Goal: Information Seeking & Learning: Learn about a topic

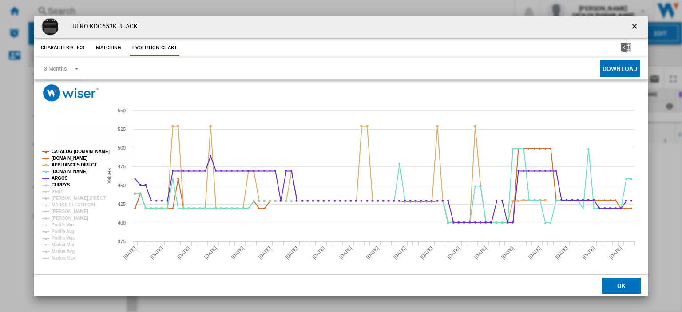
click at [66, 186] on tspan "CURRYS" at bounding box center [60, 184] width 19 height 5
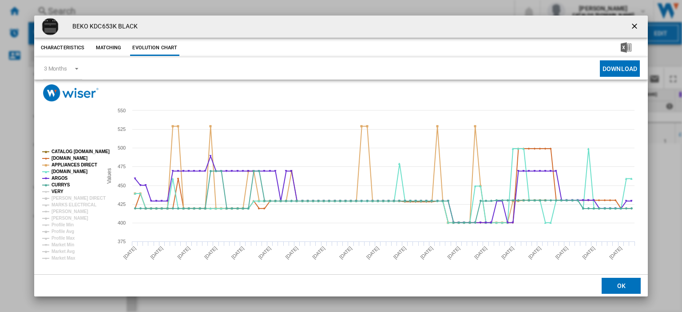
drag, startPoint x: 59, startPoint y: 192, endPoint x: 59, endPoint y: 198, distance: 5.3
click at [59, 193] on tspan "VERY" at bounding box center [57, 191] width 12 height 5
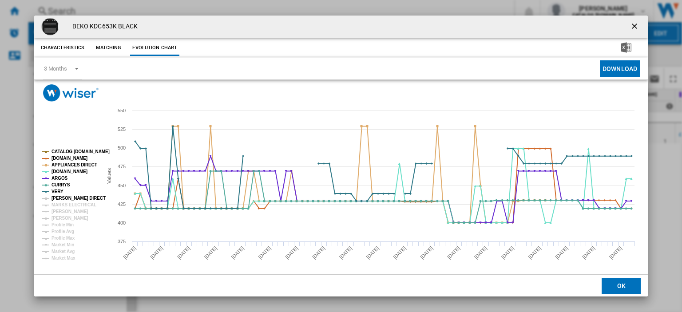
drag, startPoint x: 60, startPoint y: 200, endPoint x: 60, endPoint y: 205, distance: 5.3
click at [60, 199] on tspan "[PERSON_NAME] DIRECT" at bounding box center [78, 198] width 54 height 5
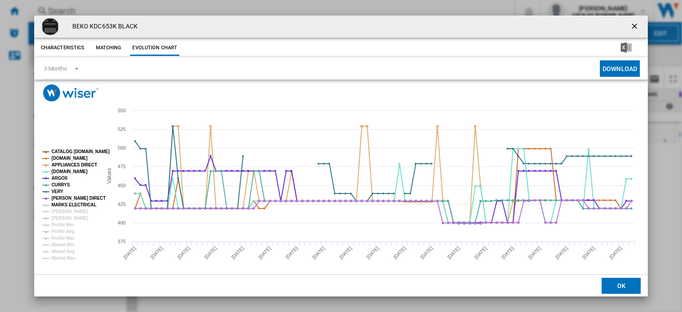
click at [62, 207] on tspan "MARKS ELECTRICAL" at bounding box center [73, 204] width 45 height 5
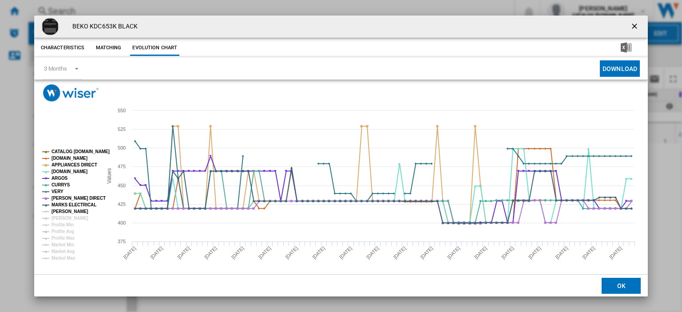
click at [61, 211] on tspan "[PERSON_NAME]" at bounding box center [69, 211] width 37 height 5
click at [63, 219] on tspan "[PERSON_NAME]" at bounding box center [69, 218] width 37 height 5
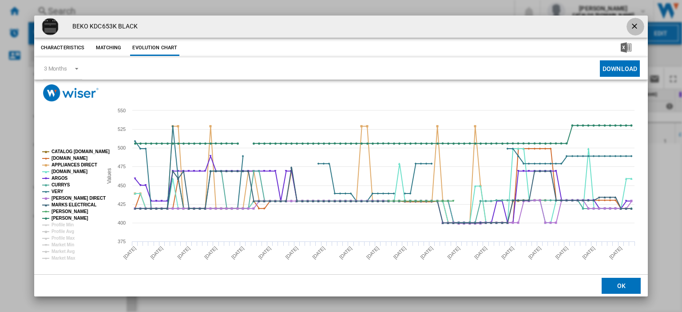
click at [632, 27] on ng-md-icon "getI18NText('BUTTONS.CLOSE_DIALOG')" at bounding box center [635, 27] width 11 height 11
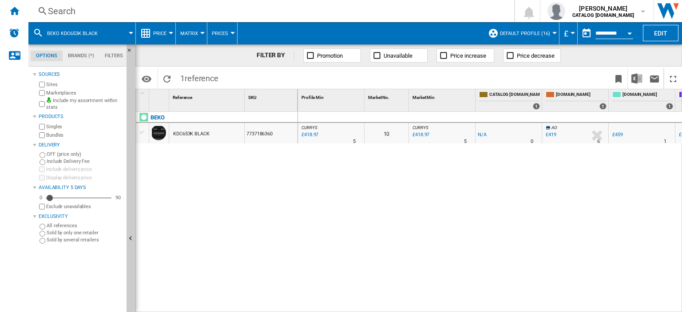
click at [66, 16] on div "Search" at bounding box center [269, 11] width 443 height 12
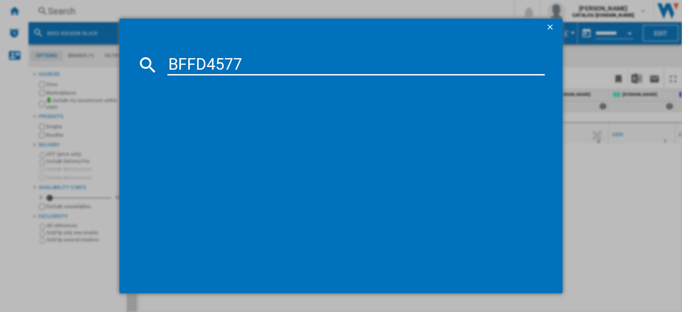
type input "BFFD4577"
click at [199, 120] on div "BEKO BFFD4577 WHITE" at bounding box center [347, 122] width 368 height 9
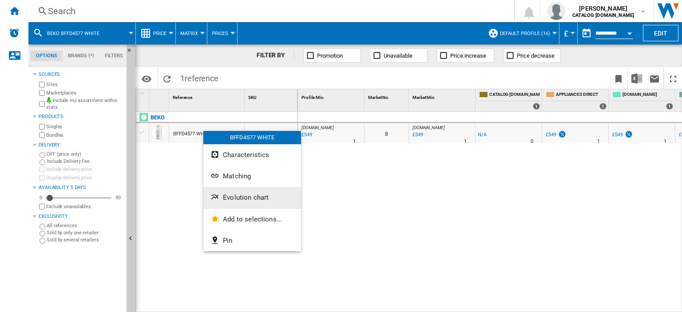
click at [237, 197] on span "Evolution chart" at bounding box center [246, 198] width 46 height 8
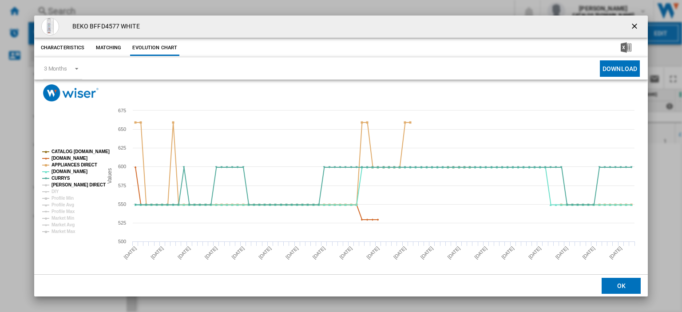
click at [64, 184] on tspan "[PERSON_NAME] DIRECT" at bounding box center [78, 184] width 54 height 5
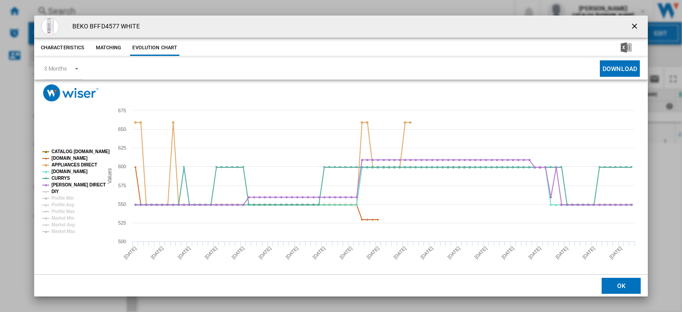
click at [58, 192] on tspan "DIY" at bounding box center [55, 191] width 8 height 5
click at [631, 24] on ng-md-icon "getI18NText('BUTTONS.CLOSE_DIALOG')" at bounding box center [635, 27] width 11 height 11
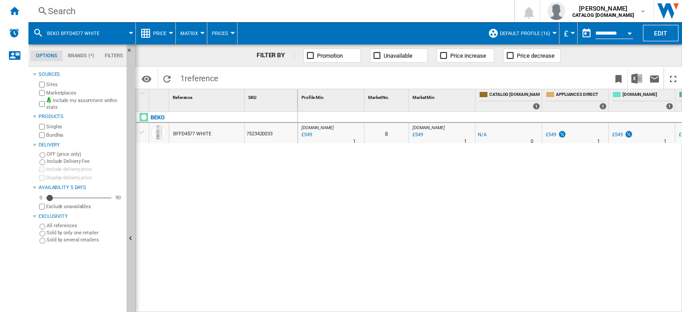
click at [51, 13] on div "Search" at bounding box center [269, 11] width 443 height 12
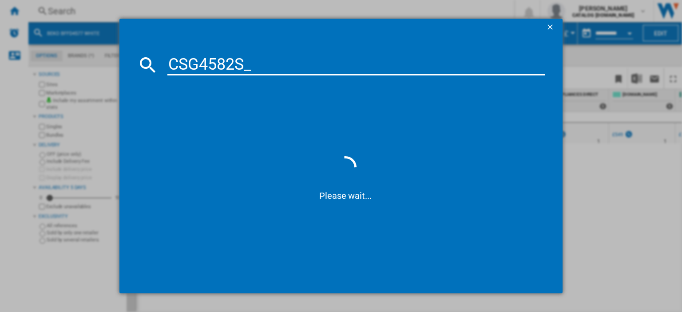
type input "CSG4582S"
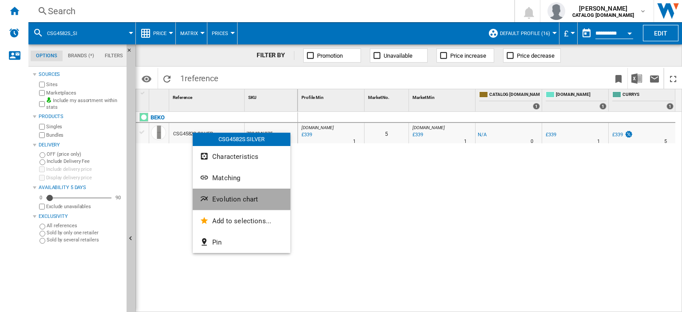
click at [235, 198] on span "Evolution chart" at bounding box center [235, 199] width 46 height 8
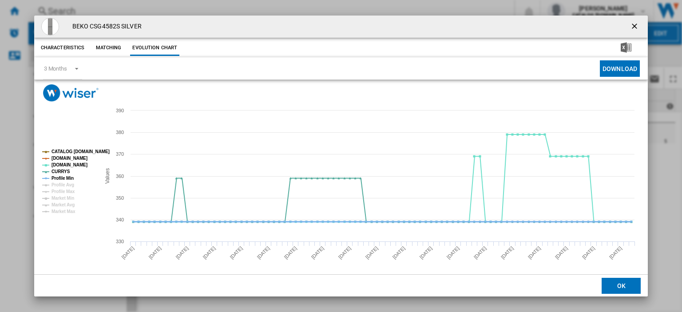
click at [58, 177] on tspan "Profile Min" at bounding box center [62, 178] width 22 height 5
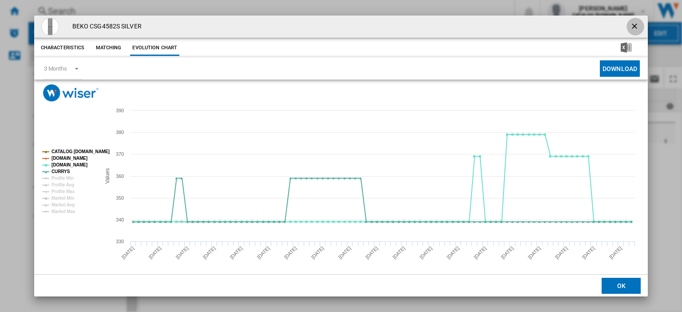
click at [630, 24] on ng-md-icon "getI18NText('BUTTONS.CLOSE_DIALOG')" at bounding box center [635, 27] width 11 height 11
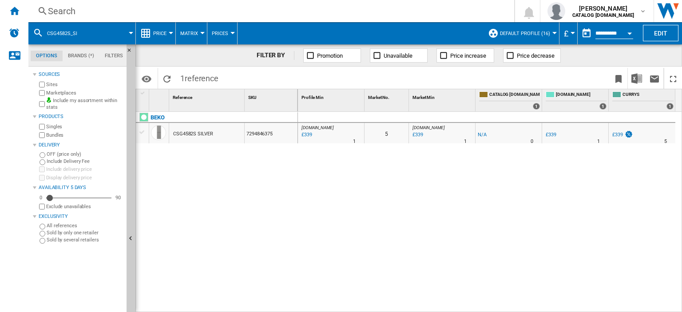
click at [58, 8] on div "Search" at bounding box center [269, 11] width 443 height 12
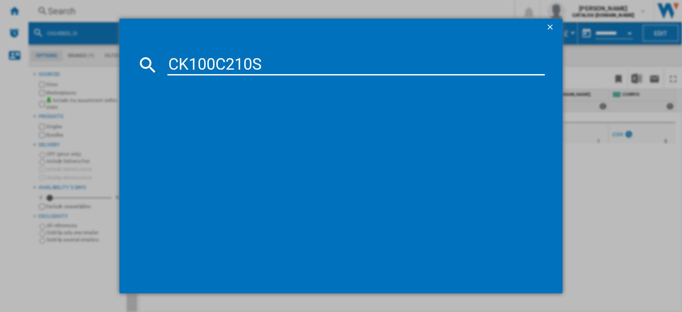
type input "CK100C210S"
click at [204, 125] on div "LEISURE CK100C210S SILVER" at bounding box center [347, 122] width 368 height 9
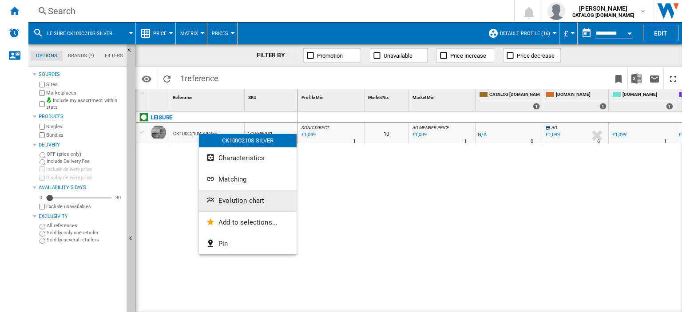
click at [218, 205] on button "Evolution chart" at bounding box center [248, 200] width 98 height 21
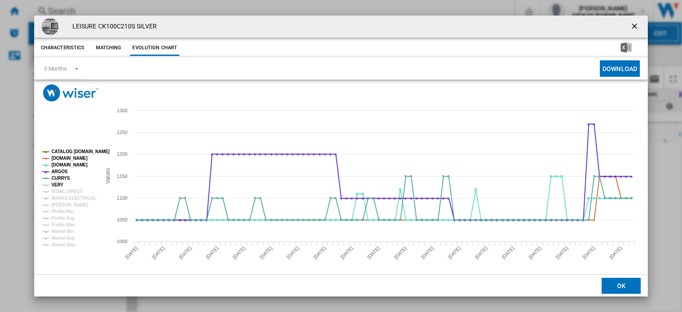
click at [59, 183] on tspan "VERY" at bounding box center [57, 184] width 12 height 5
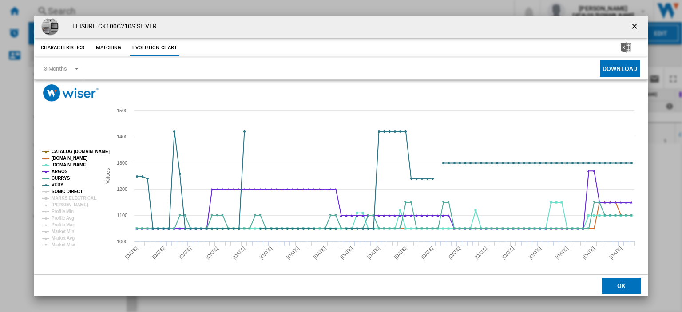
drag, startPoint x: 59, startPoint y: 190, endPoint x: 62, endPoint y: 198, distance: 9.4
click at [59, 190] on tspan "SONIC DIRECT" at bounding box center [66, 191] width 31 height 5
click at [62, 198] on tspan "MARKS ELECTRICAL" at bounding box center [73, 198] width 45 height 5
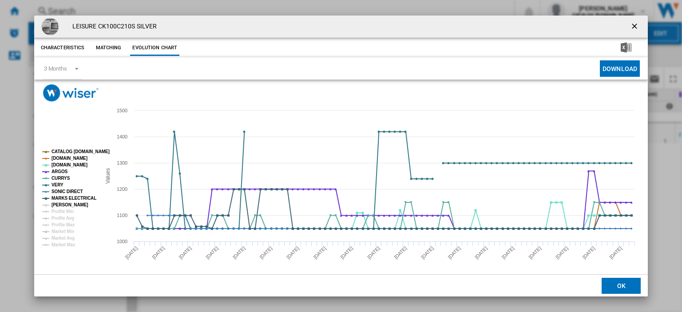
click at [62, 204] on tspan "[PERSON_NAME]" at bounding box center [69, 204] width 37 height 5
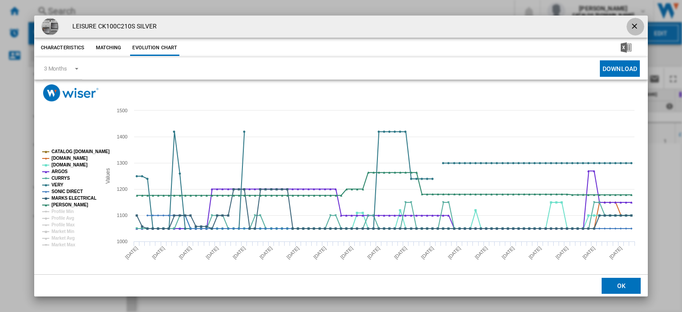
click at [630, 26] on ng-md-icon "getI18NText('BUTTONS.CLOSE_DIALOG')" at bounding box center [635, 27] width 11 height 11
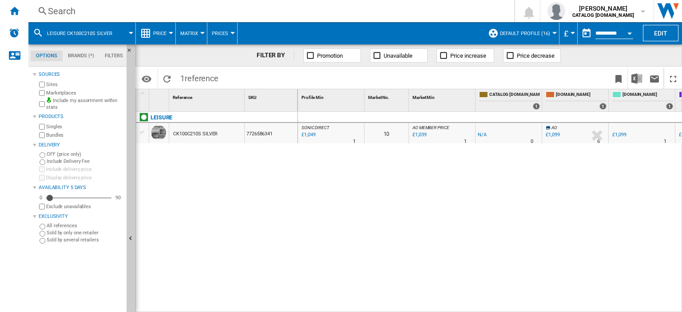
click at [65, 10] on div "Search" at bounding box center [269, 11] width 443 height 12
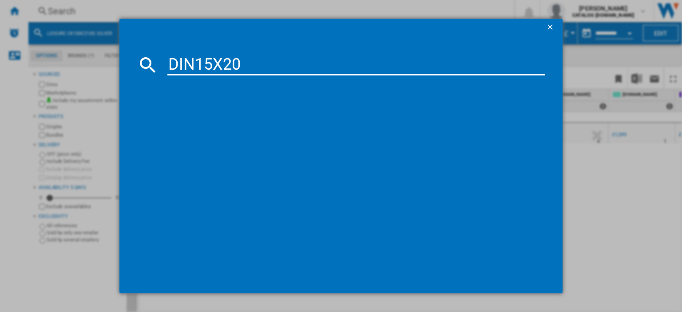
type input "DIN15X20"
click at [204, 121] on div "BEKO DIN15X20 WHITE" at bounding box center [347, 122] width 368 height 9
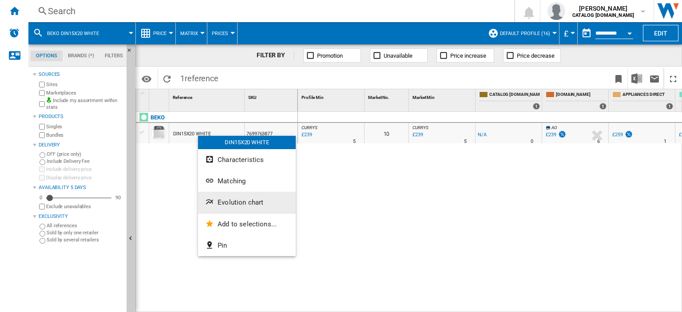
click at [240, 202] on span "Evolution chart" at bounding box center [241, 202] width 46 height 8
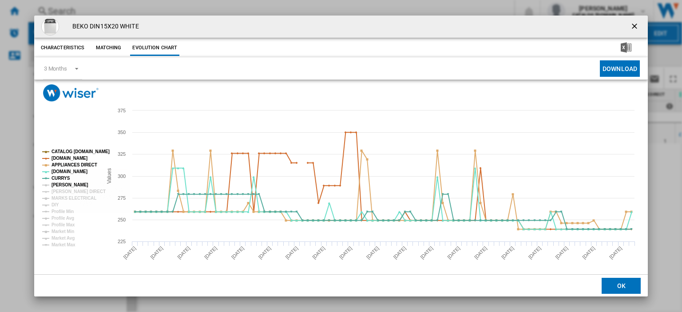
click at [62, 182] on tspan "[PERSON_NAME]" at bounding box center [69, 184] width 37 height 5
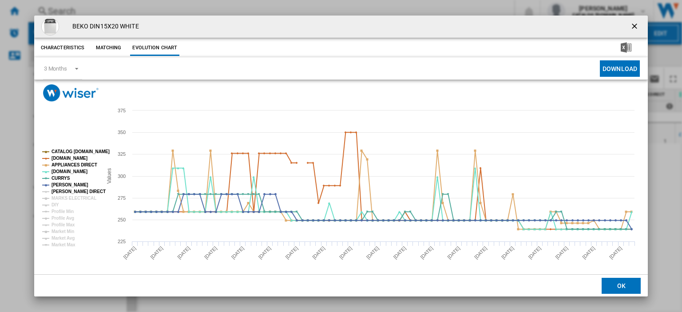
click at [63, 190] on tspan "[PERSON_NAME] DIRECT" at bounding box center [78, 191] width 54 height 5
click at [66, 197] on tspan "MARKS ELECTRICAL" at bounding box center [73, 198] width 45 height 5
